Goal: Task Accomplishment & Management: Manage account settings

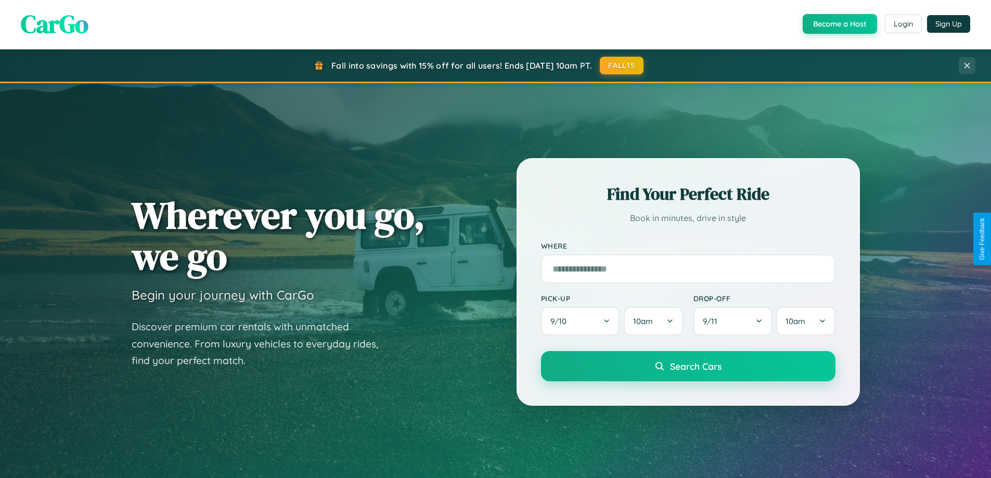
scroll to position [448, 0]
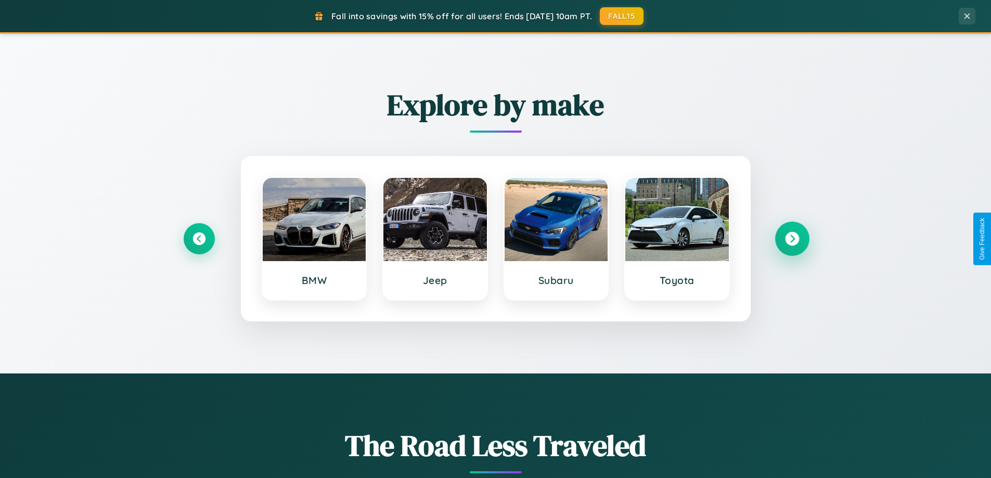
click at [792, 239] on icon at bounding box center [792, 239] width 14 height 14
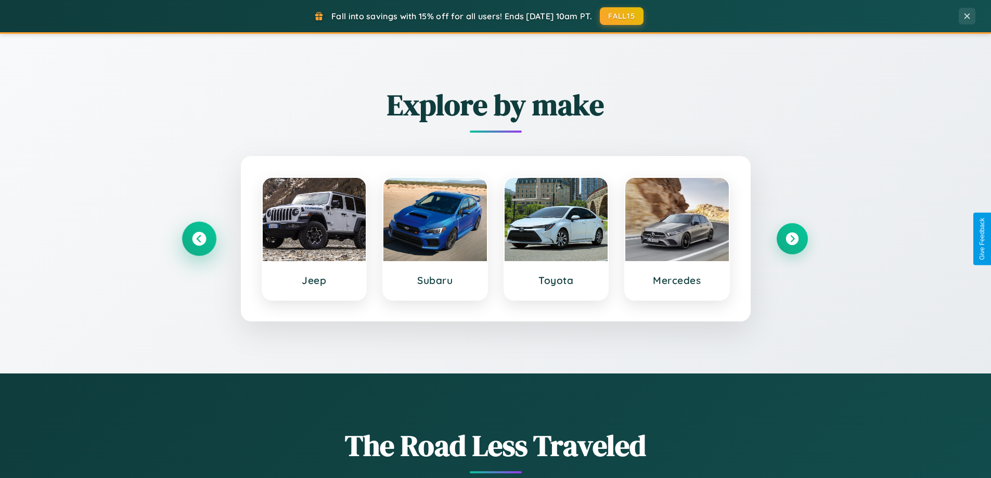
click at [199, 239] on icon at bounding box center [199, 239] width 14 height 14
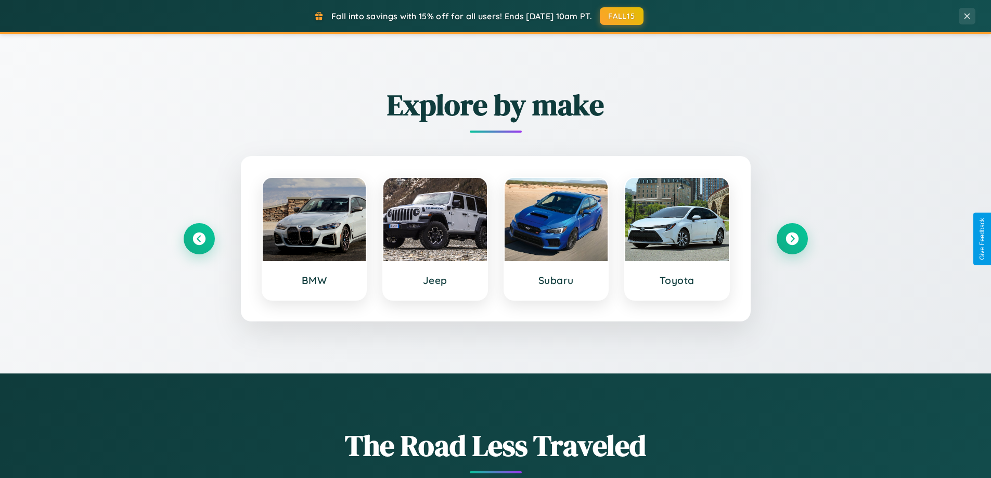
scroll to position [0, 0]
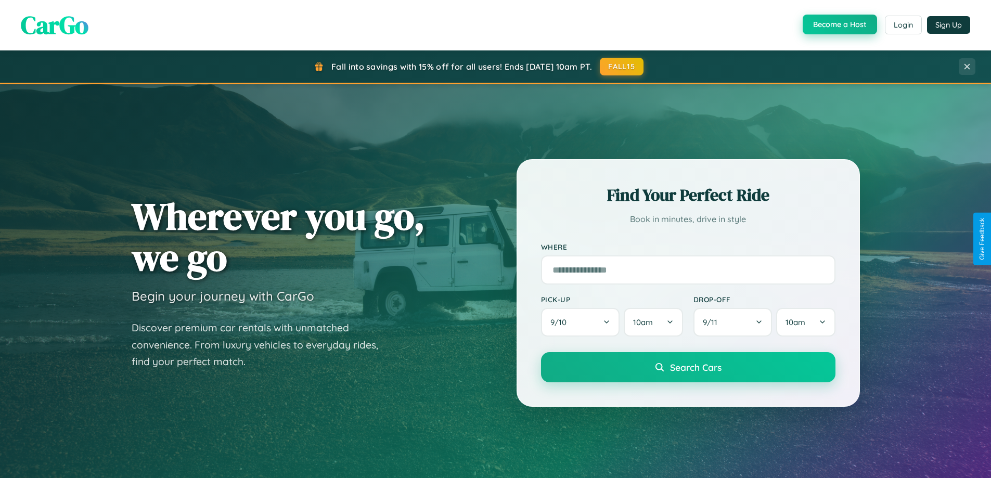
click at [839, 25] on button "Become a Host" at bounding box center [840, 25] width 74 height 20
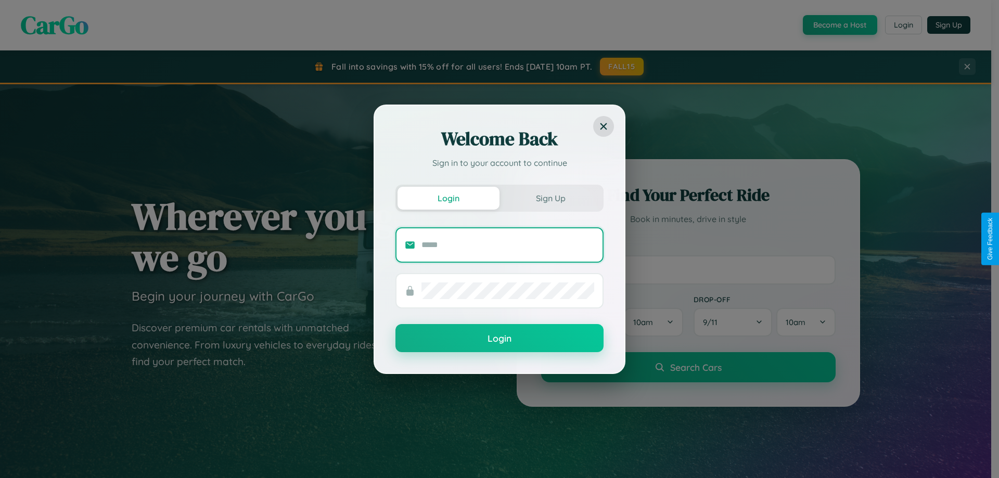
click at [508, 244] on input "text" at bounding box center [507, 245] width 173 height 17
type input "**********"
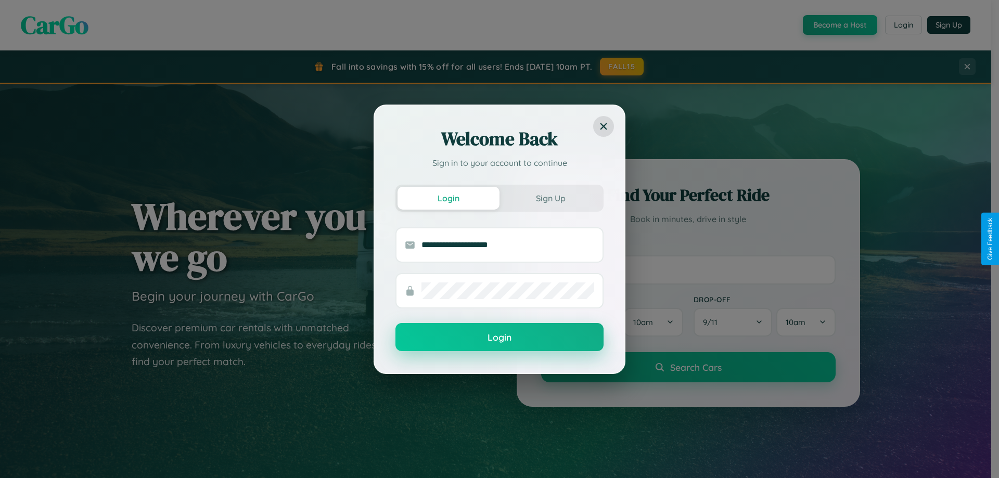
click at [499, 338] on button "Login" at bounding box center [499, 337] width 208 height 28
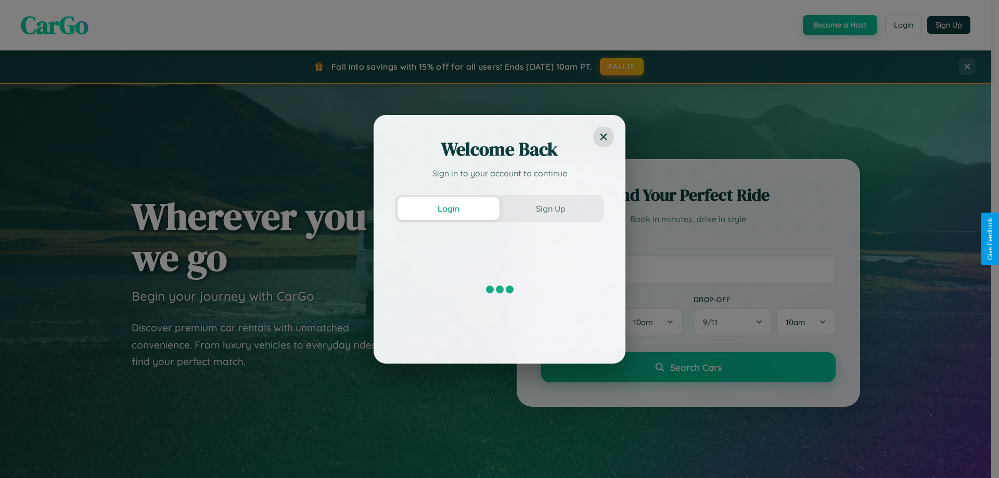
click at [839, 25] on div "Welcome Back Sign in to your account to continue Login Sign Up" at bounding box center [499, 239] width 999 height 478
